Goal: Complete application form

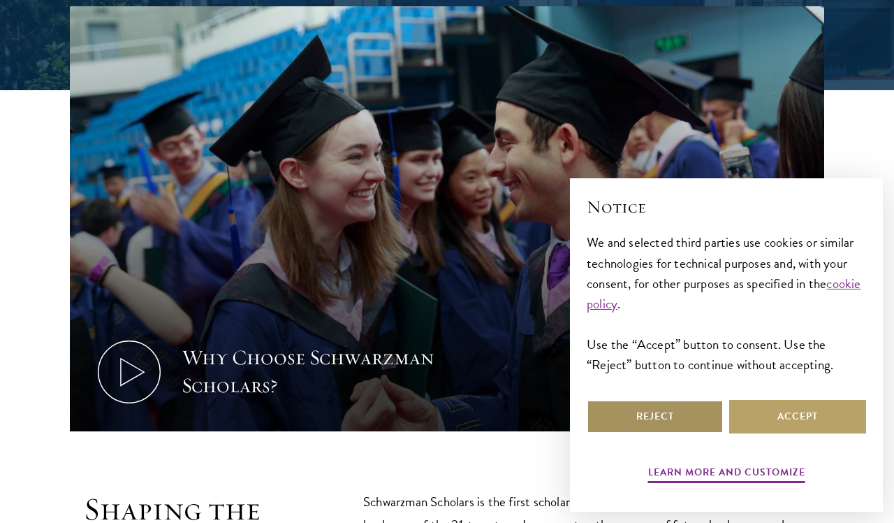
click at [699, 419] on button "Reject" at bounding box center [655, 417] width 137 height 34
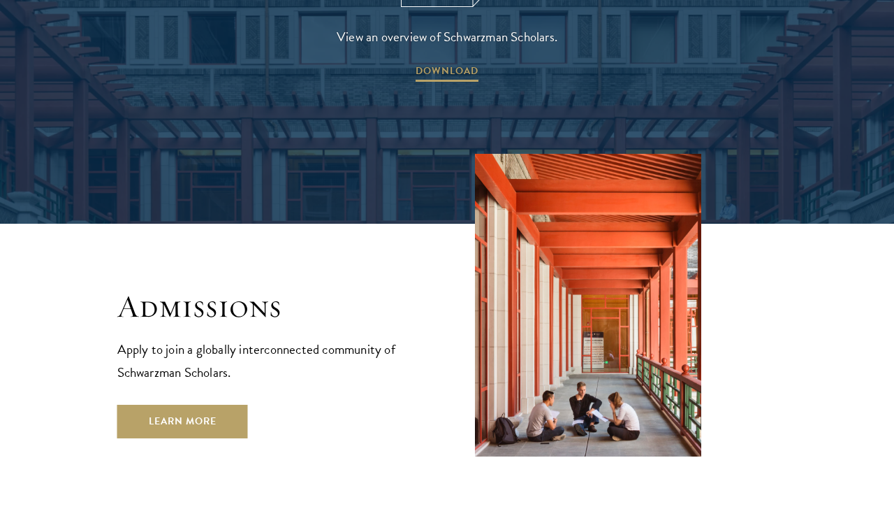
scroll to position [2178, 0]
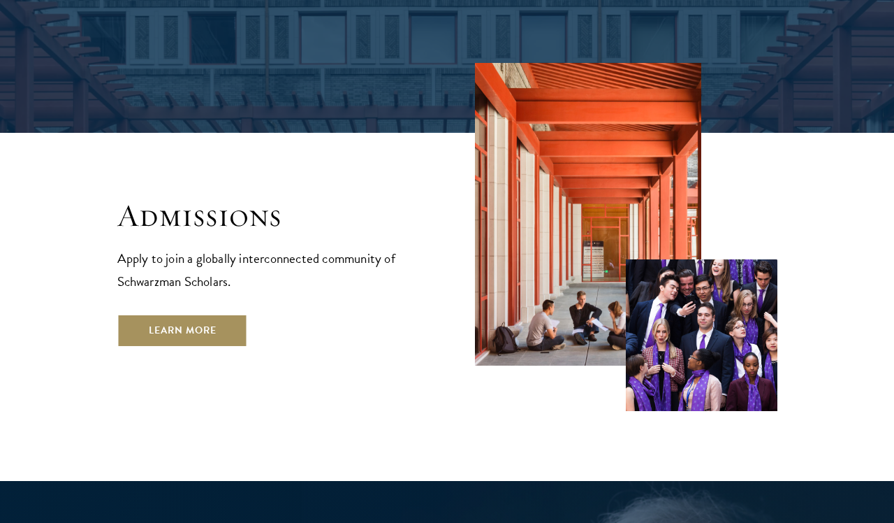
click at [197, 314] on link "Learn More" at bounding box center [182, 331] width 131 height 34
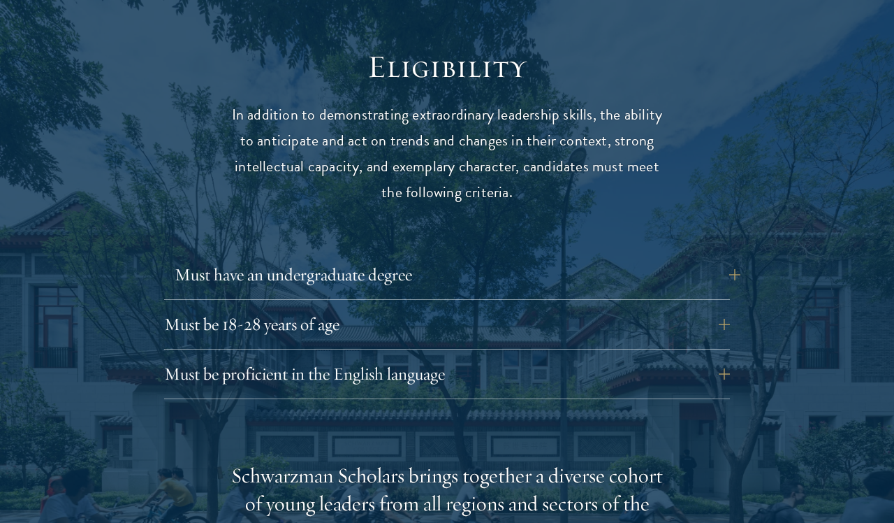
scroll to position [1767, 0]
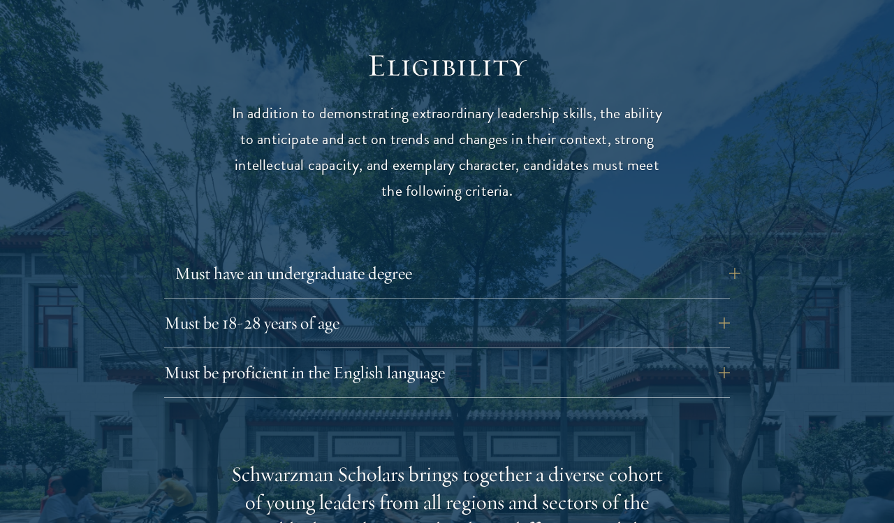
click at [515, 256] on button "Must have an undergraduate degree" at bounding box center [458, 273] width 566 height 34
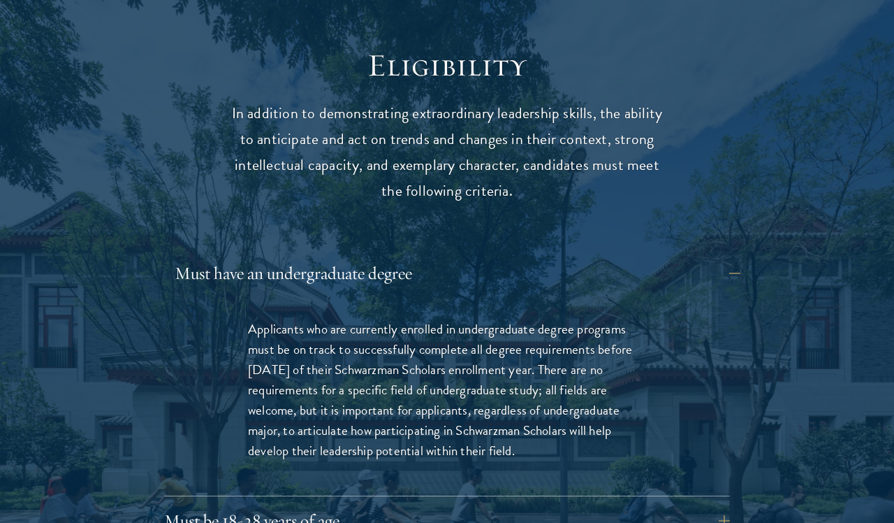
click at [515, 256] on button "Must have an undergraduate degree" at bounding box center [458, 273] width 566 height 34
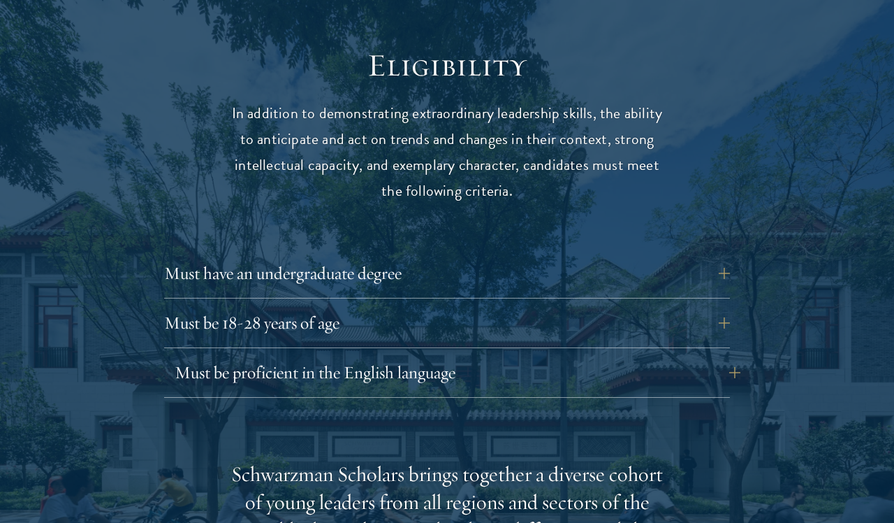
click at [511, 356] on button "Must be proficient in the English language" at bounding box center [458, 373] width 566 height 34
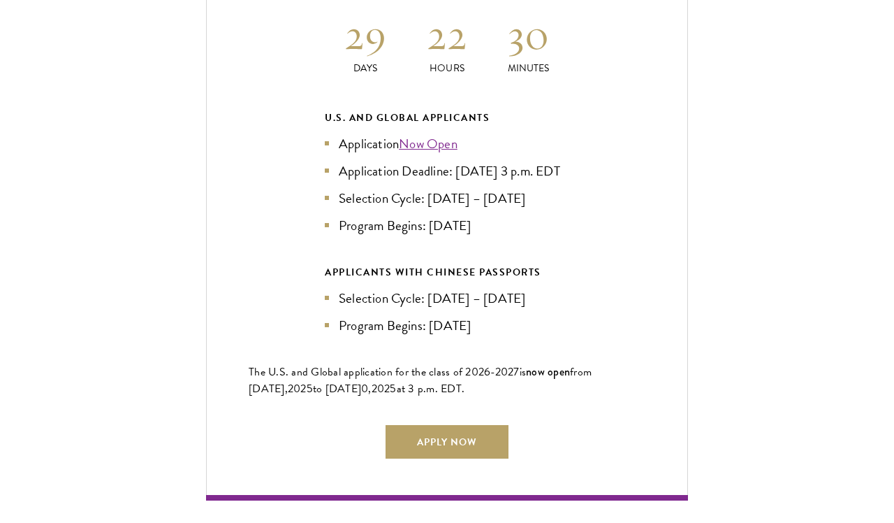
scroll to position [3446, 0]
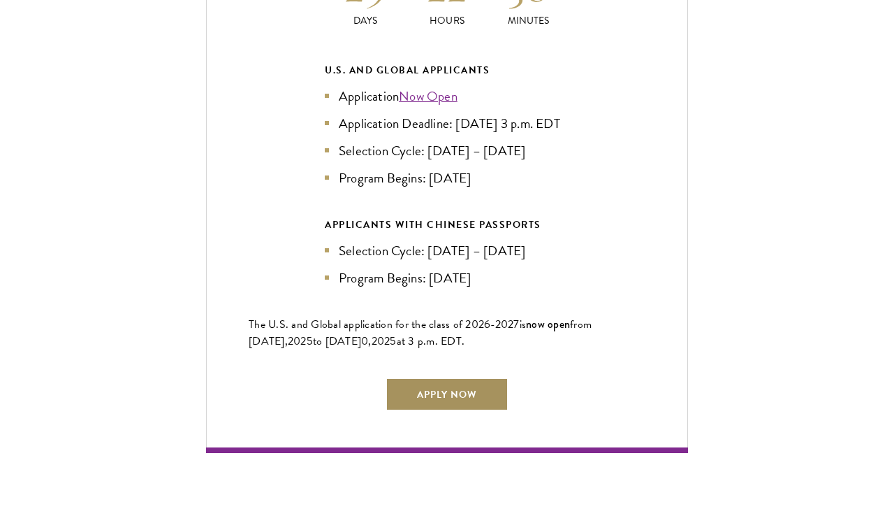
click at [459, 377] on link "Apply Now" at bounding box center [447, 394] width 123 height 34
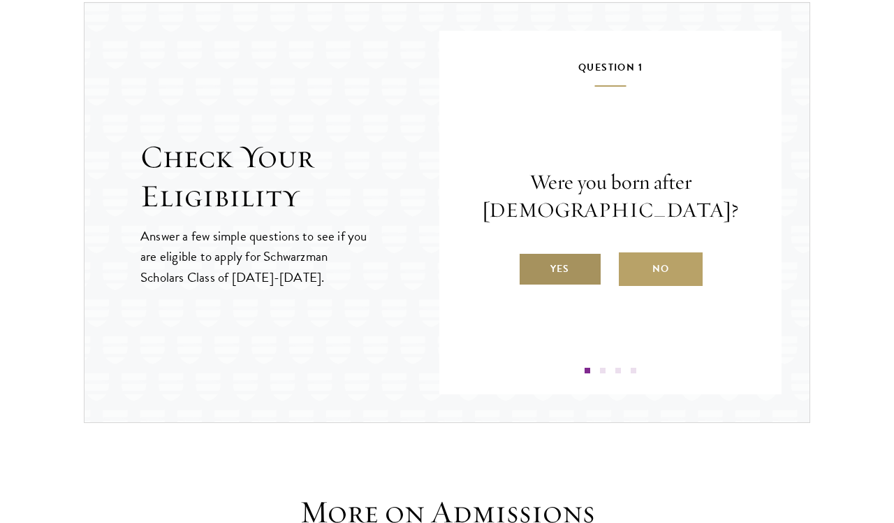
click at [555, 264] on label "Yes" at bounding box center [560, 269] width 84 height 34
click at [531, 264] on input "Yes" at bounding box center [524, 260] width 13 height 13
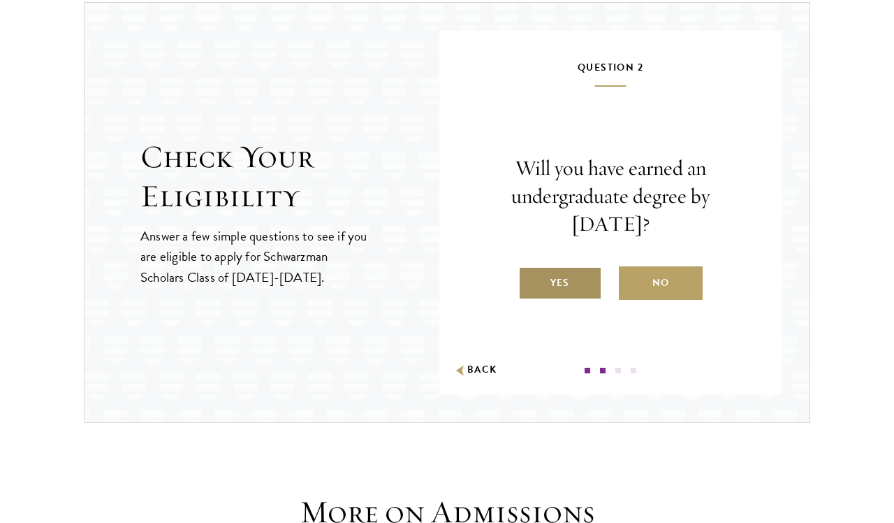
click at [565, 282] on label "Yes" at bounding box center [560, 283] width 84 height 34
click at [531, 280] on input "Yes" at bounding box center [524, 274] width 13 height 13
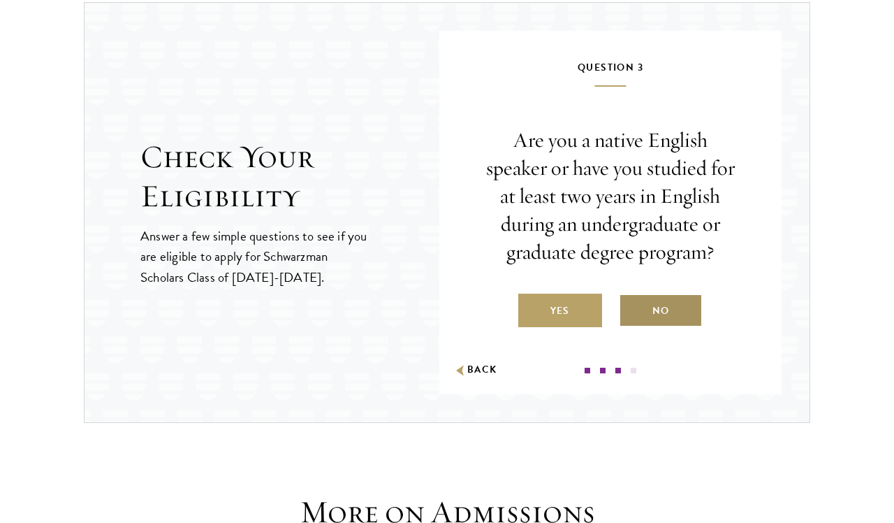
click at [641, 306] on label "No" at bounding box center [661, 310] width 84 height 34
click at [632, 306] on input "No" at bounding box center [625, 301] width 13 height 13
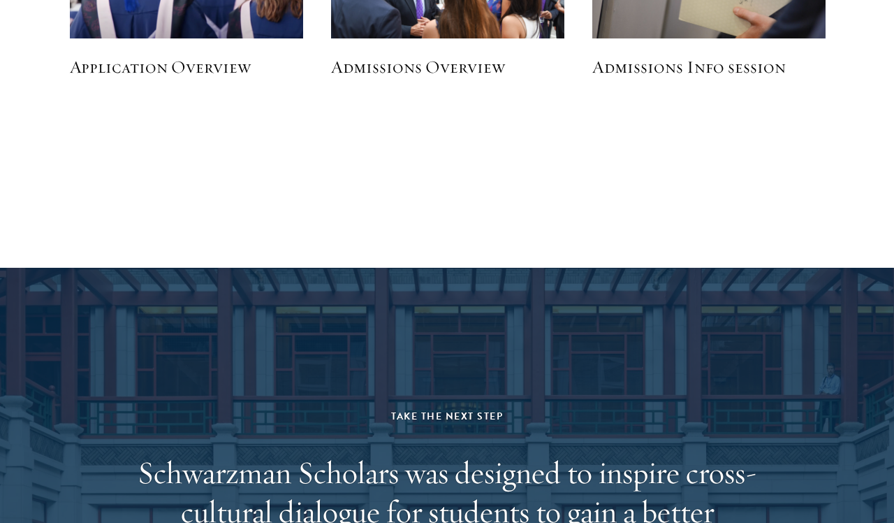
scroll to position [2196, 0]
